Goal: Find specific page/section: Find specific page/section

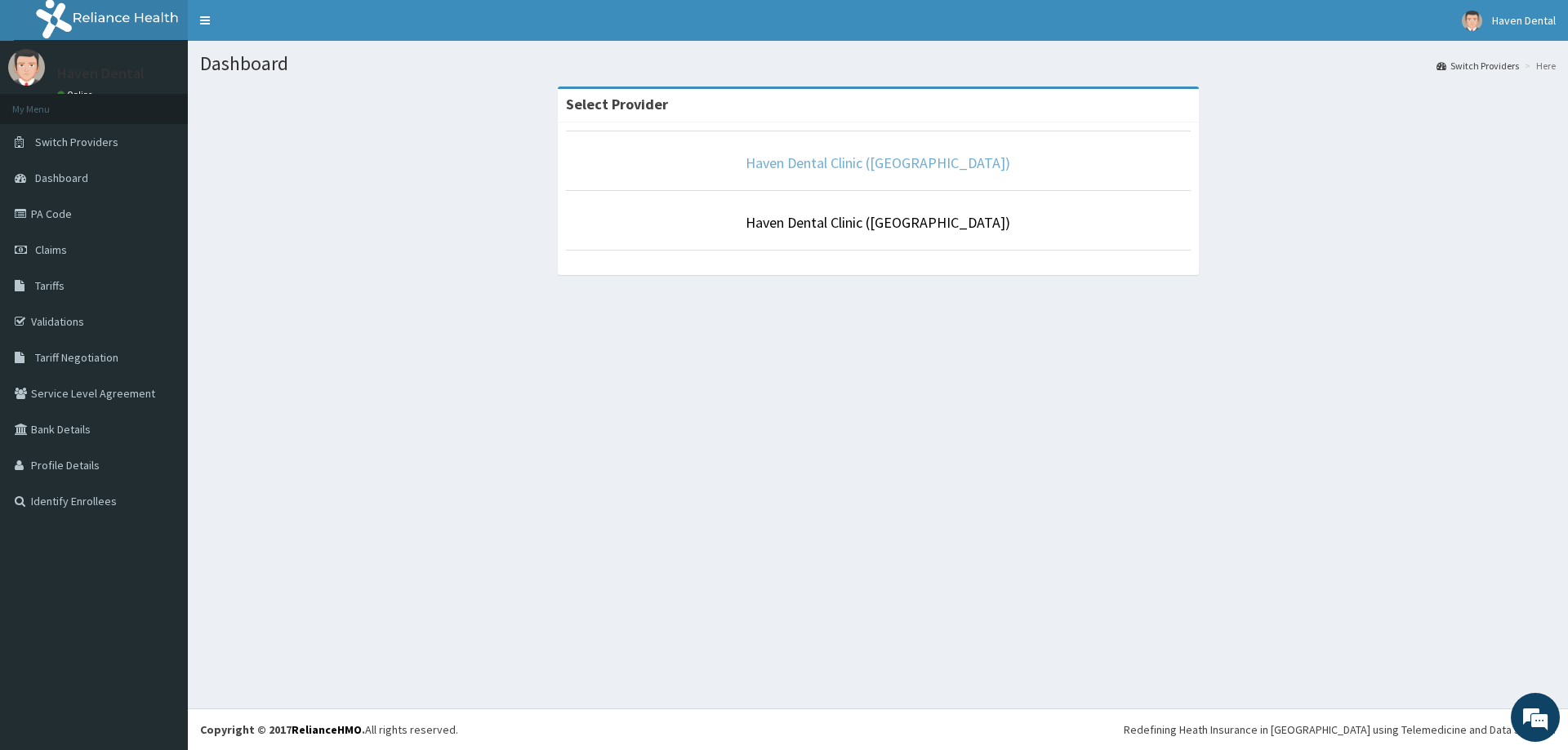
click at [871, 157] on link "Haven Dental Clinic ([GEOGRAPHIC_DATA])" at bounding box center [877, 162] width 265 height 19
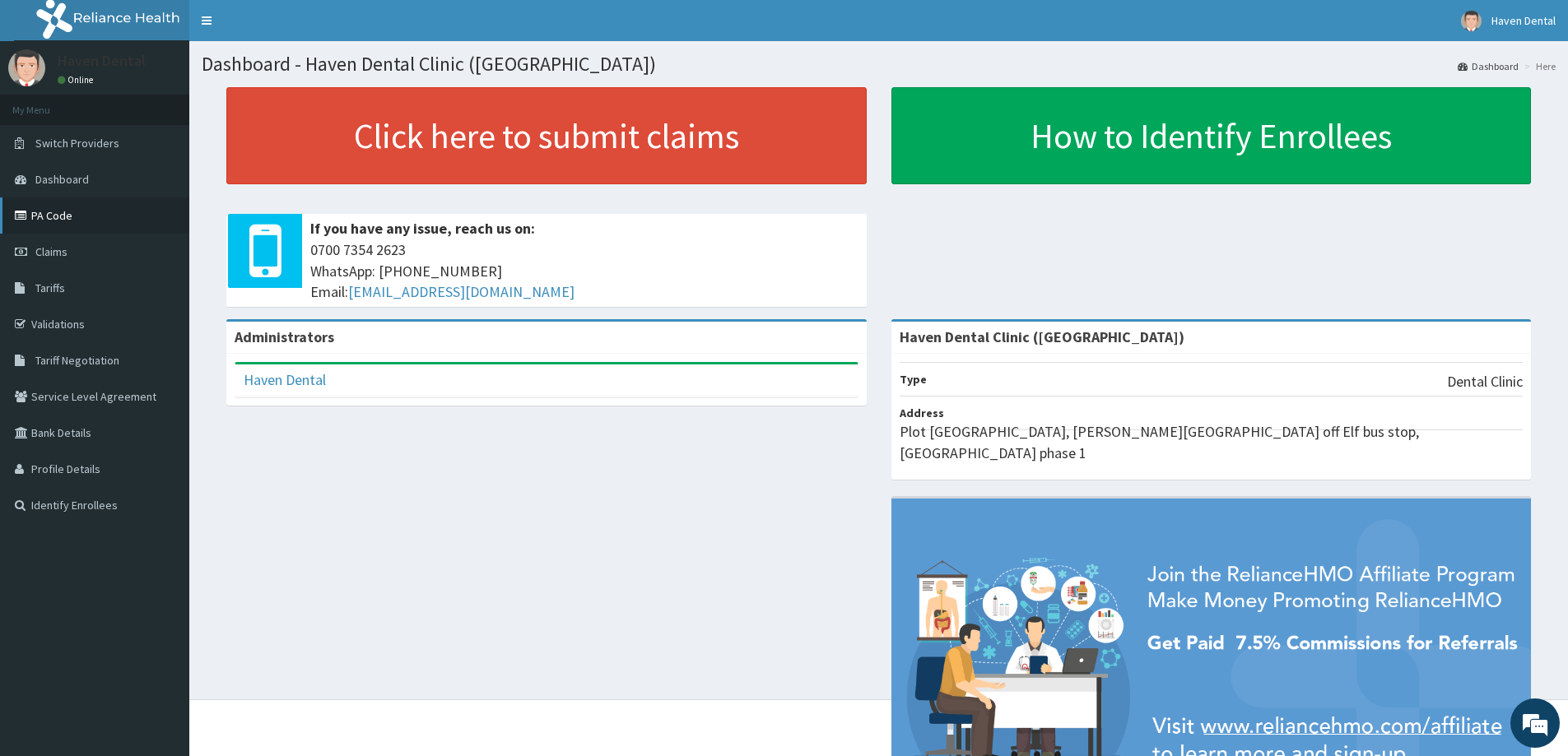
click at [39, 224] on link "PA Code" at bounding box center [95, 216] width 189 height 36
